Goal: Task Accomplishment & Management: Use online tool/utility

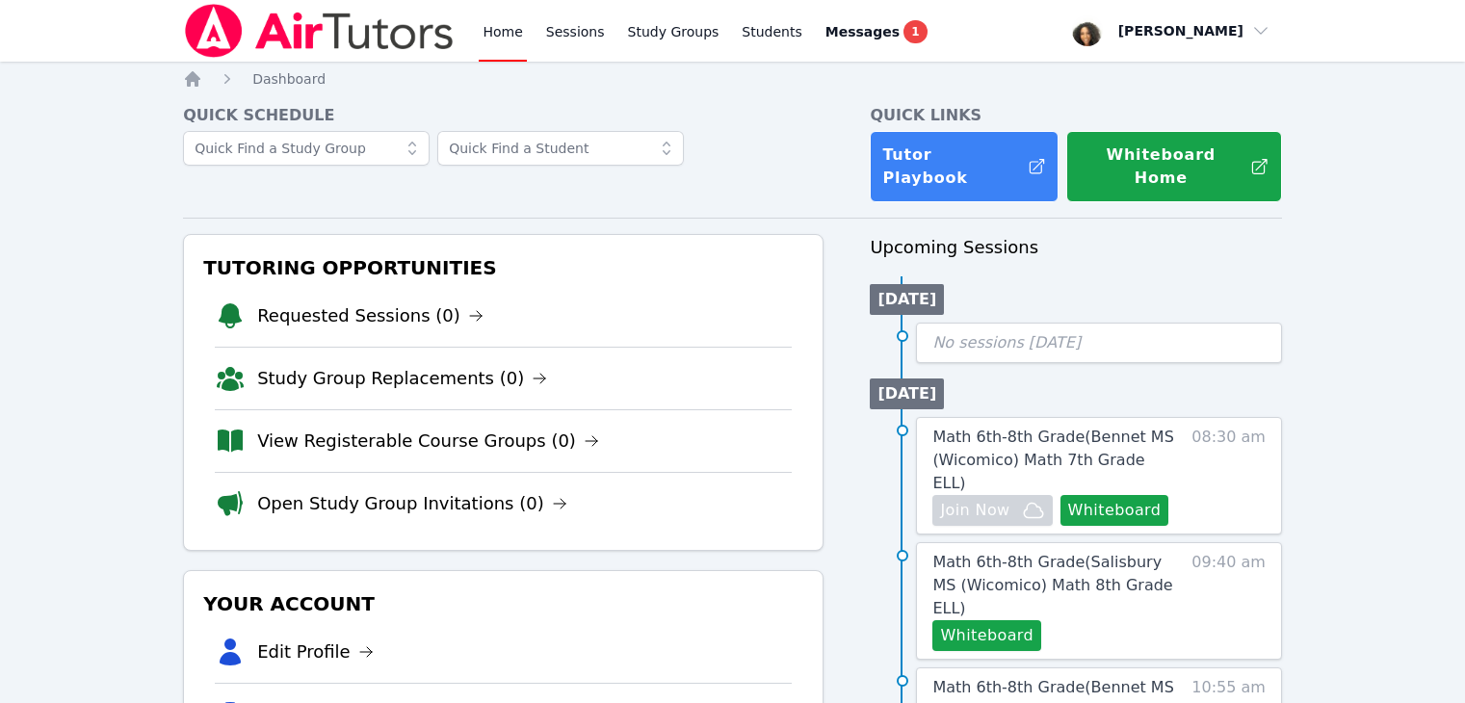
scroll to position [150, 0]
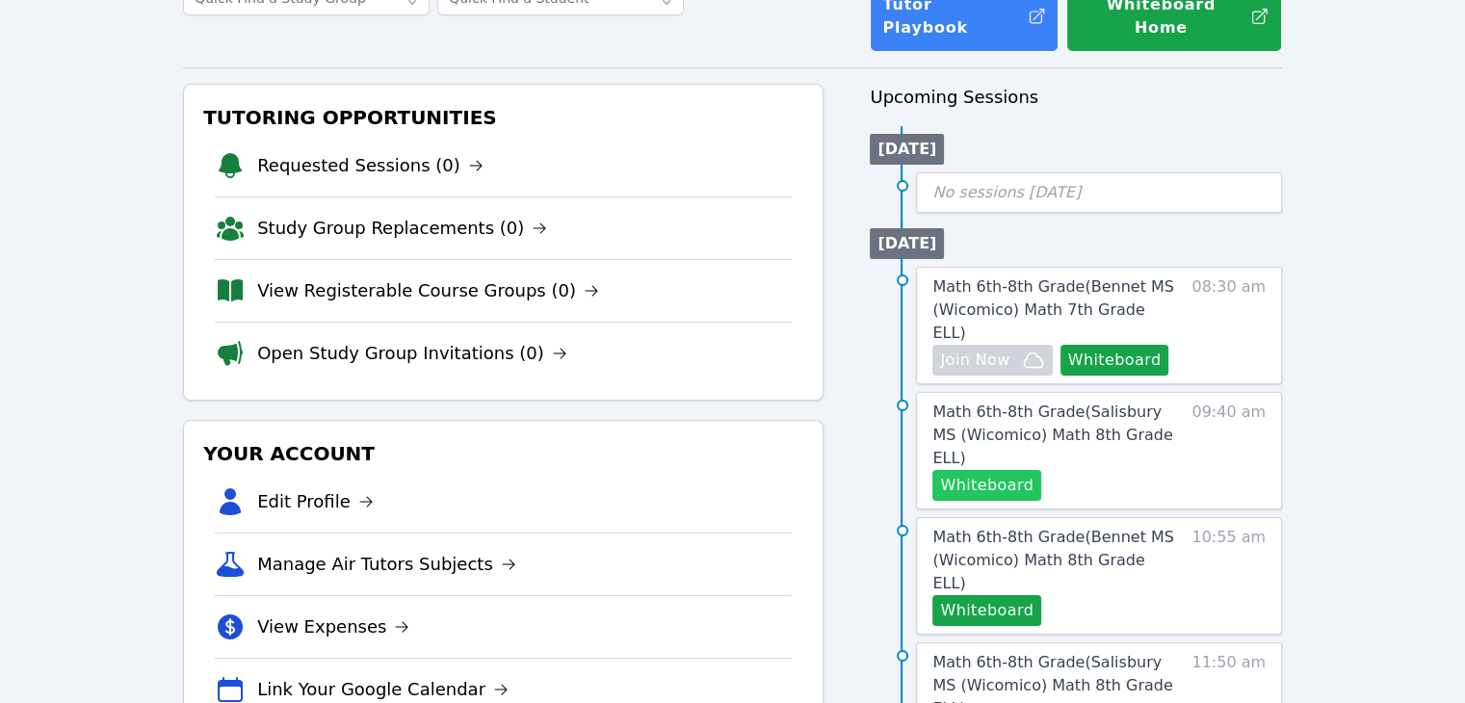
click at [1012, 470] on button "Whiteboard" at bounding box center [986, 485] width 109 height 31
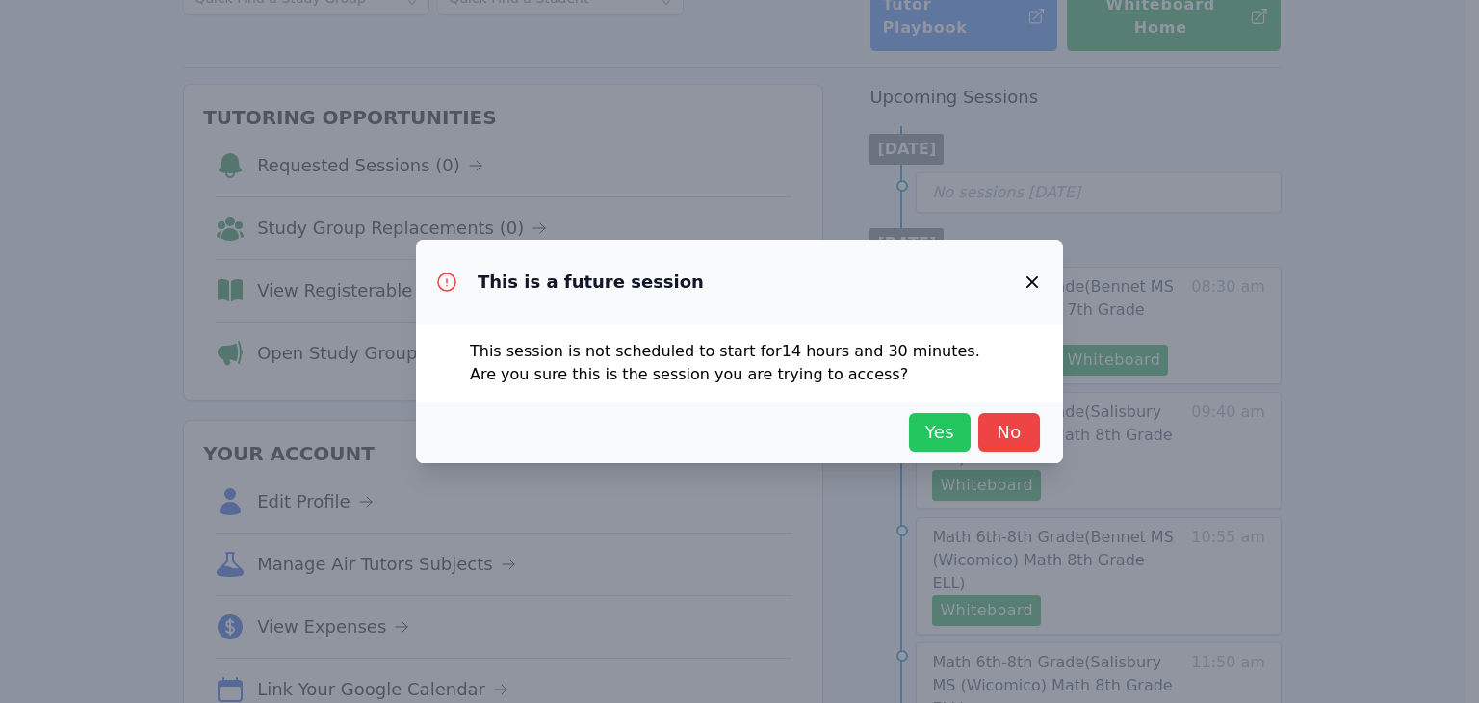
click at [947, 425] on span "Yes" at bounding box center [940, 432] width 42 height 27
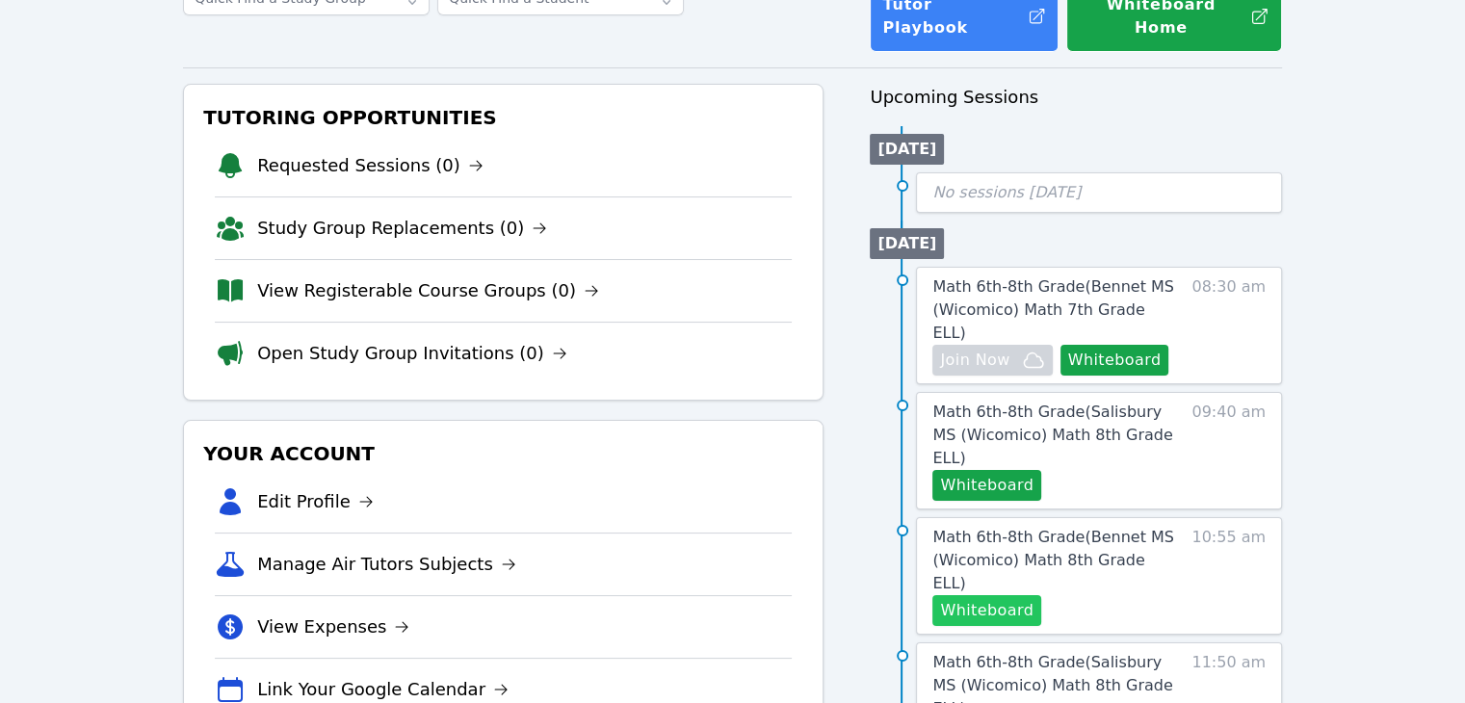
click at [997, 595] on button "Whiteboard" at bounding box center [986, 610] width 109 height 31
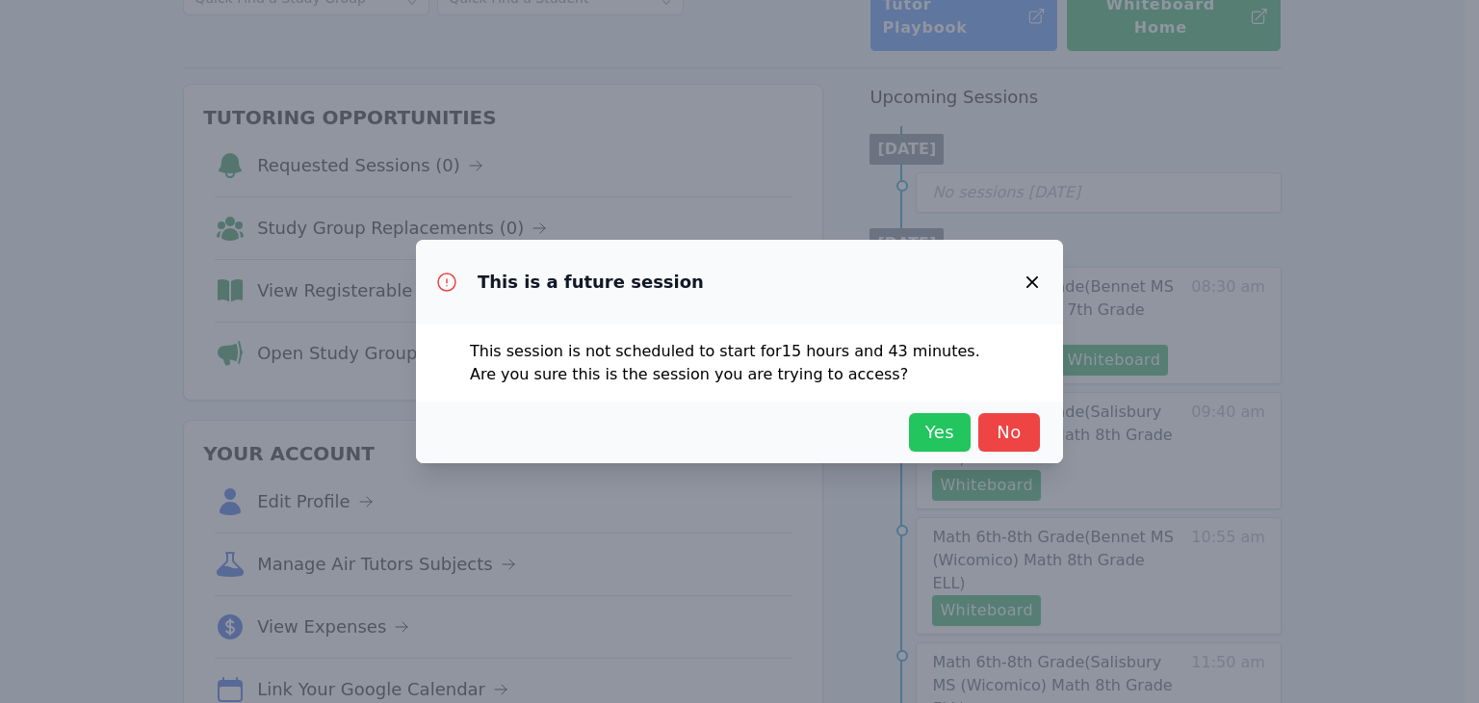
click at [917, 438] on button "Yes" at bounding box center [940, 432] width 62 height 39
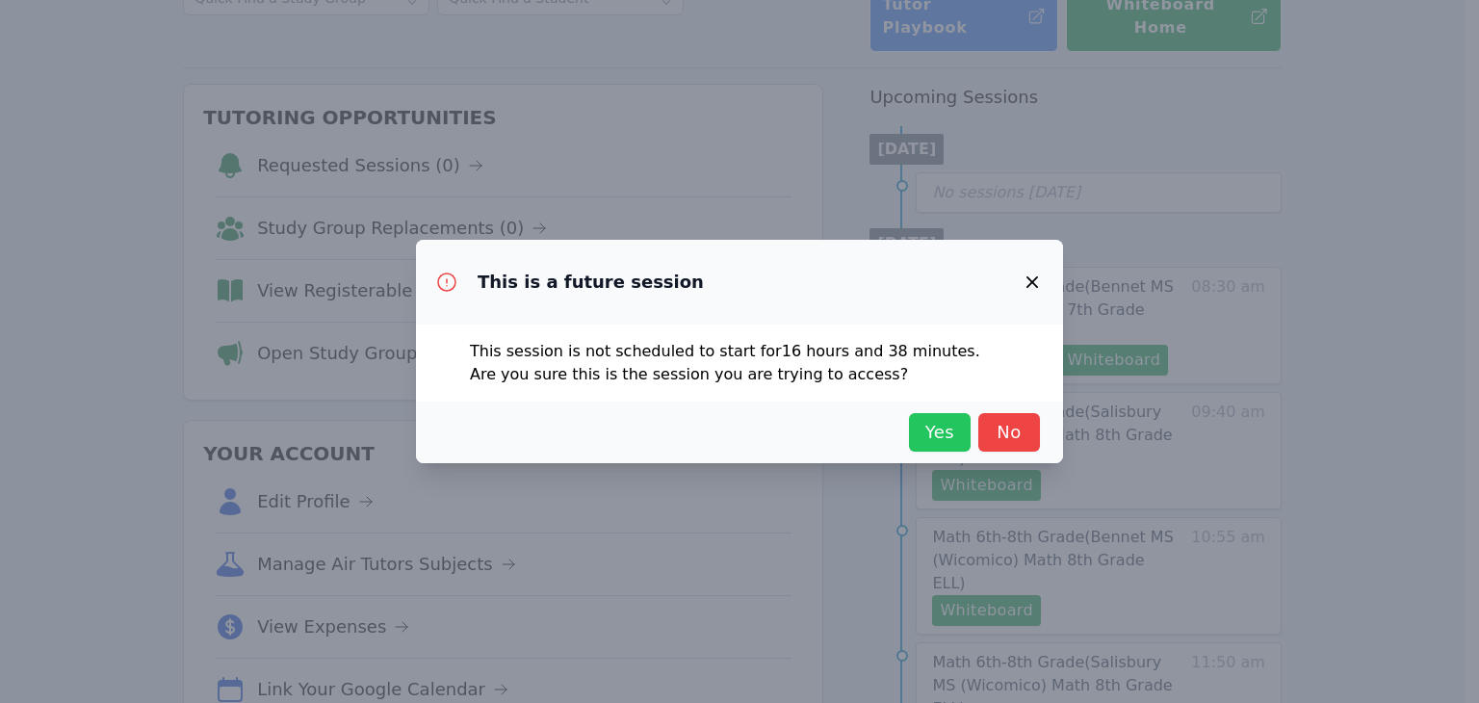
click at [929, 426] on span "Yes" at bounding box center [940, 432] width 42 height 27
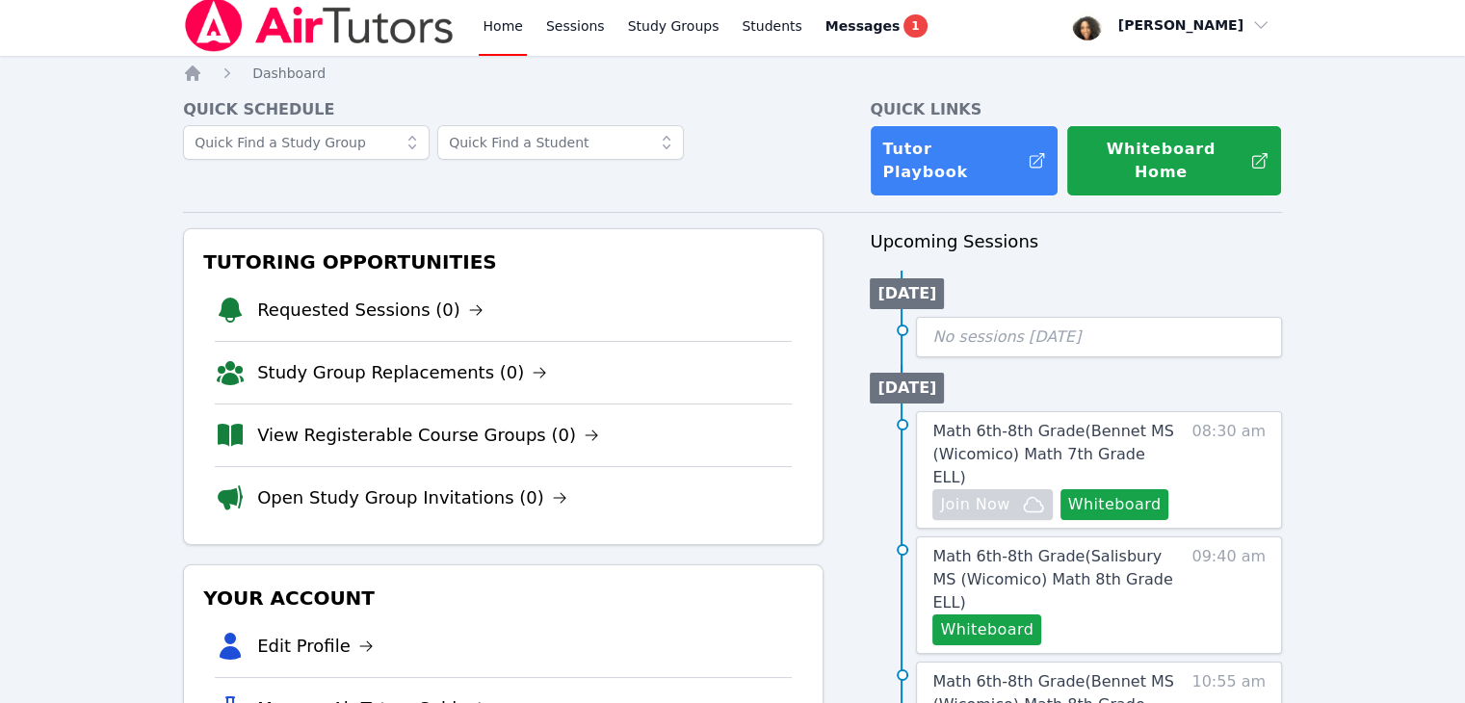
scroll to position [0, 0]
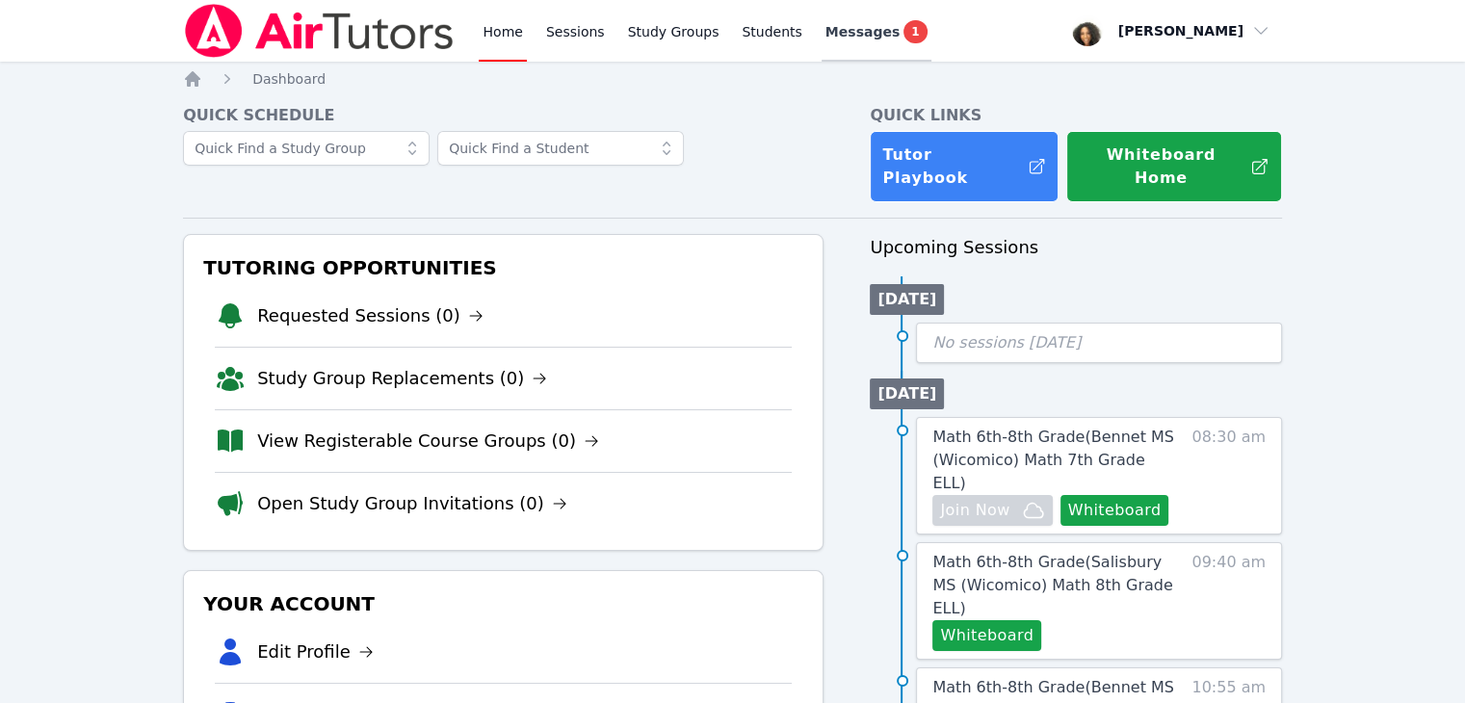
click at [887, 37] on link "Messages 1" at bounding box center [876, 31] width 110 height 62
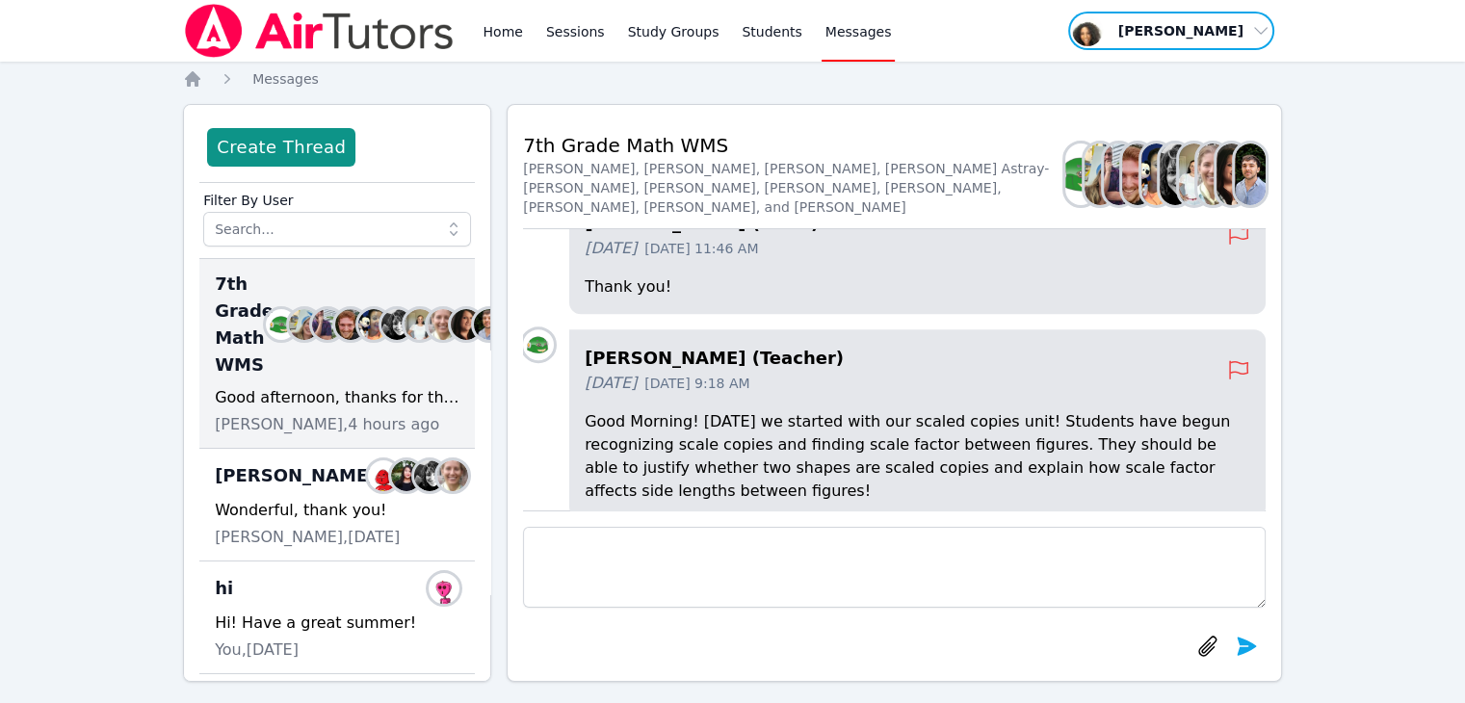
click at [1240, 26] on span "button" at bounding box center [1171, 31] width 210 height 42
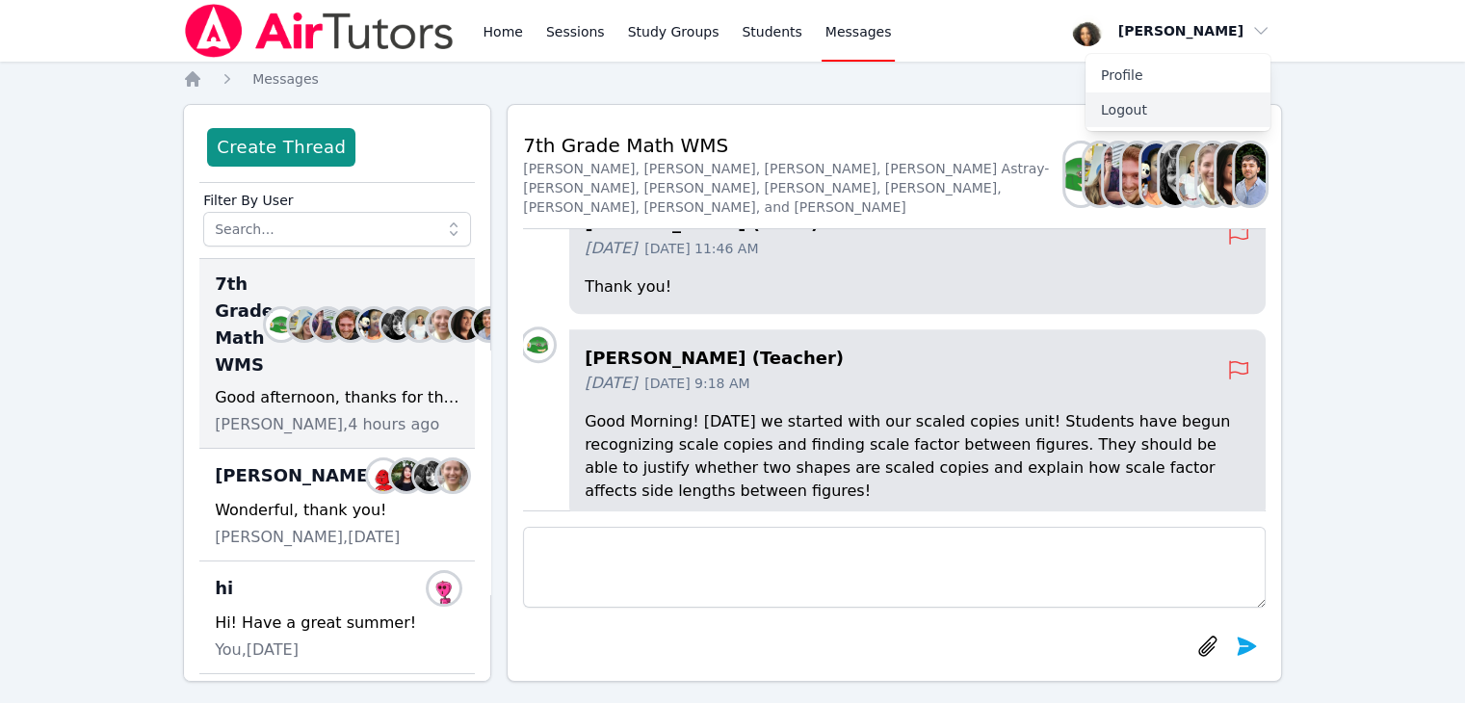
click at [1155, 109] on button "Logout" at bounding box center [1177, 109] width 185 height 35
